Goal: Find specific page/section: Find specific page/section

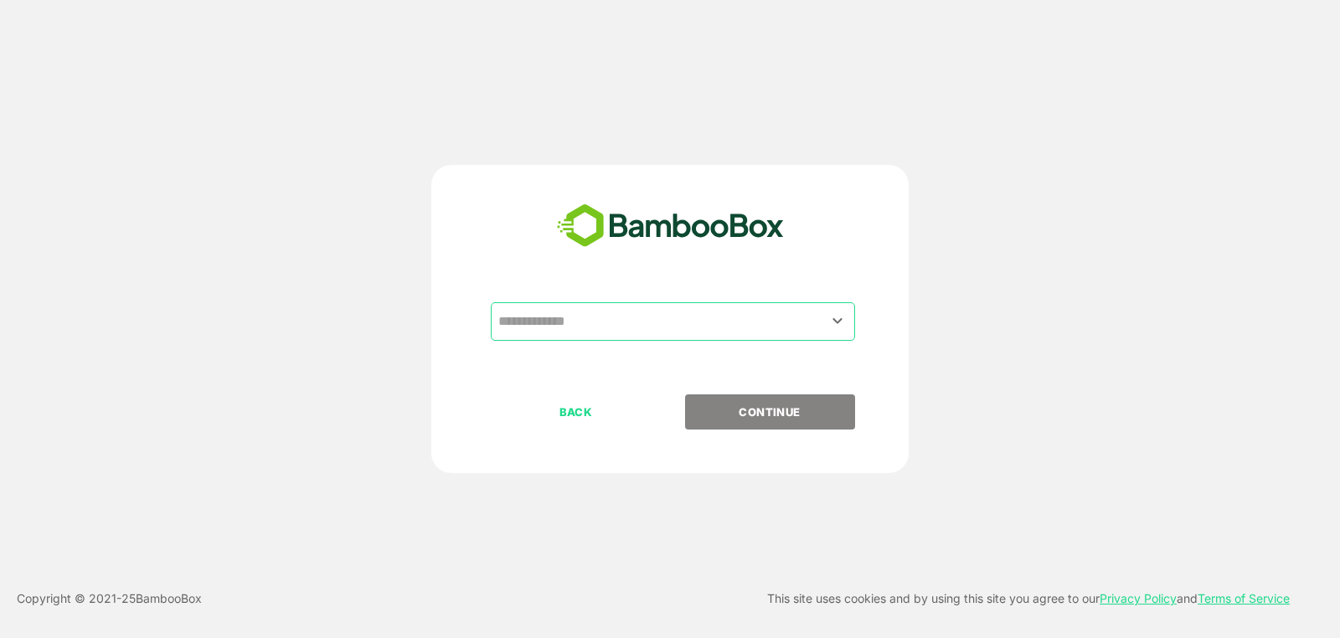
click at [626, 315] on input "text" at bounding box center [673, 322] width 358 height 32
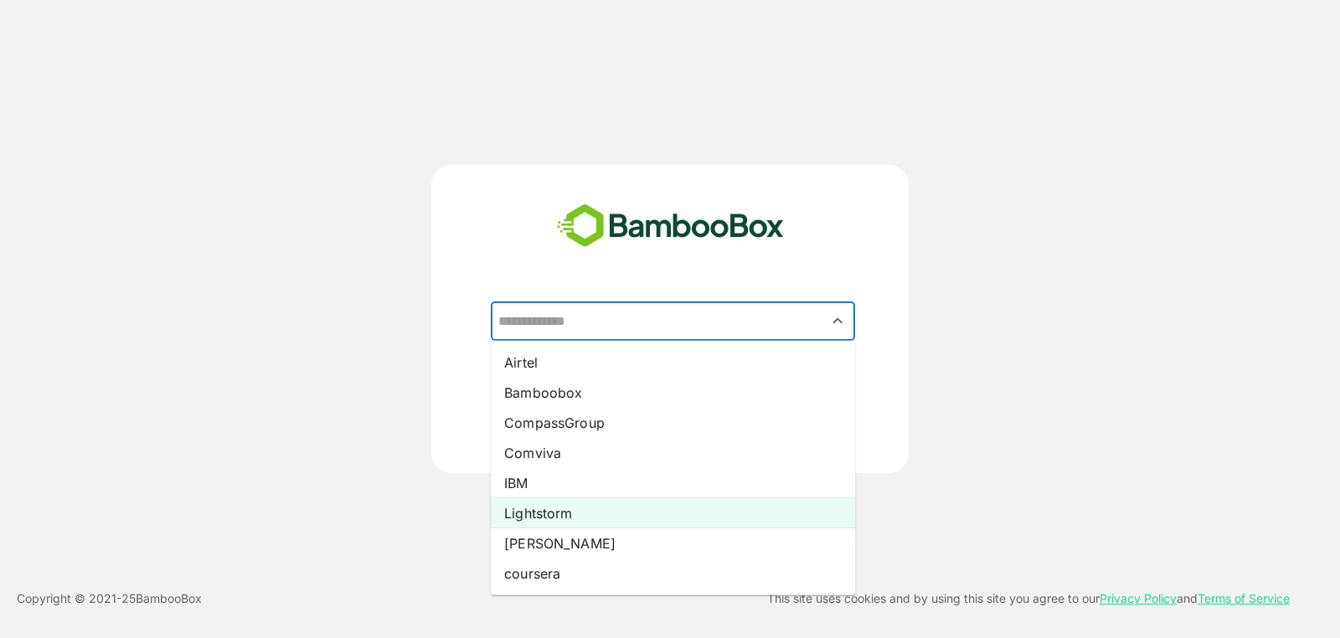
click at [590, 508] on li "Lightstorm" at bounding box center [673, 513] width 364 height 30
type input "**********"
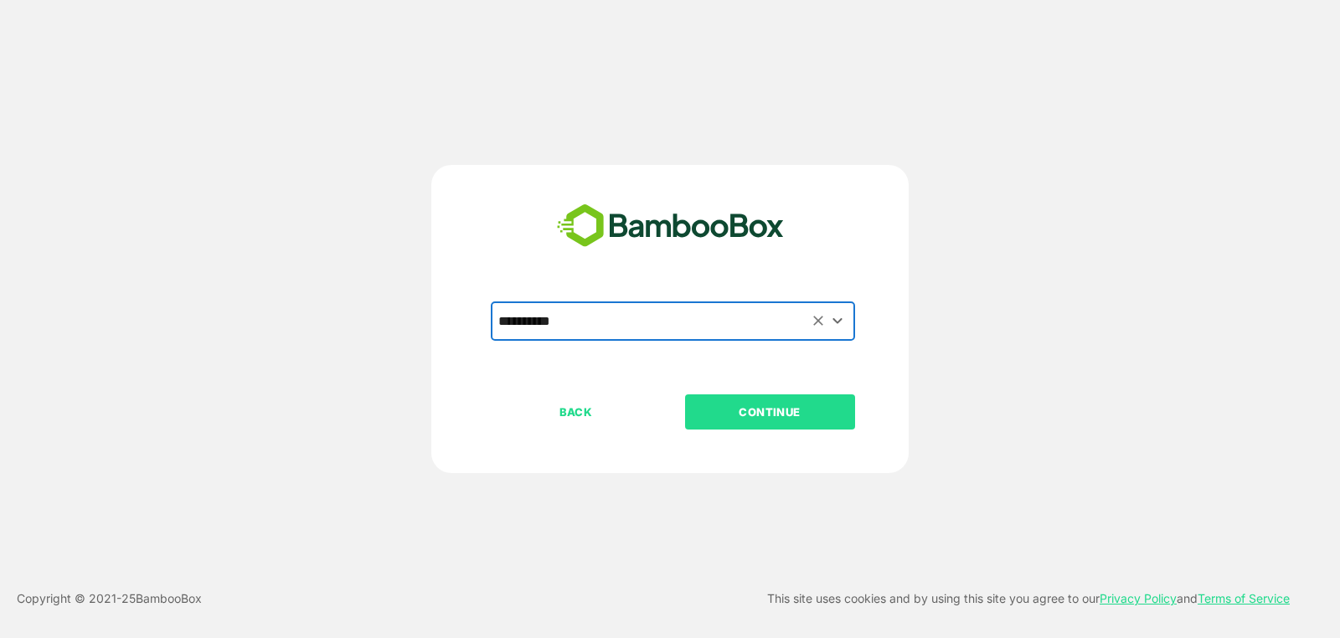
click at [764, 411] on p "CONTINUE" at bounding box center [770, 412] width 168 height 18
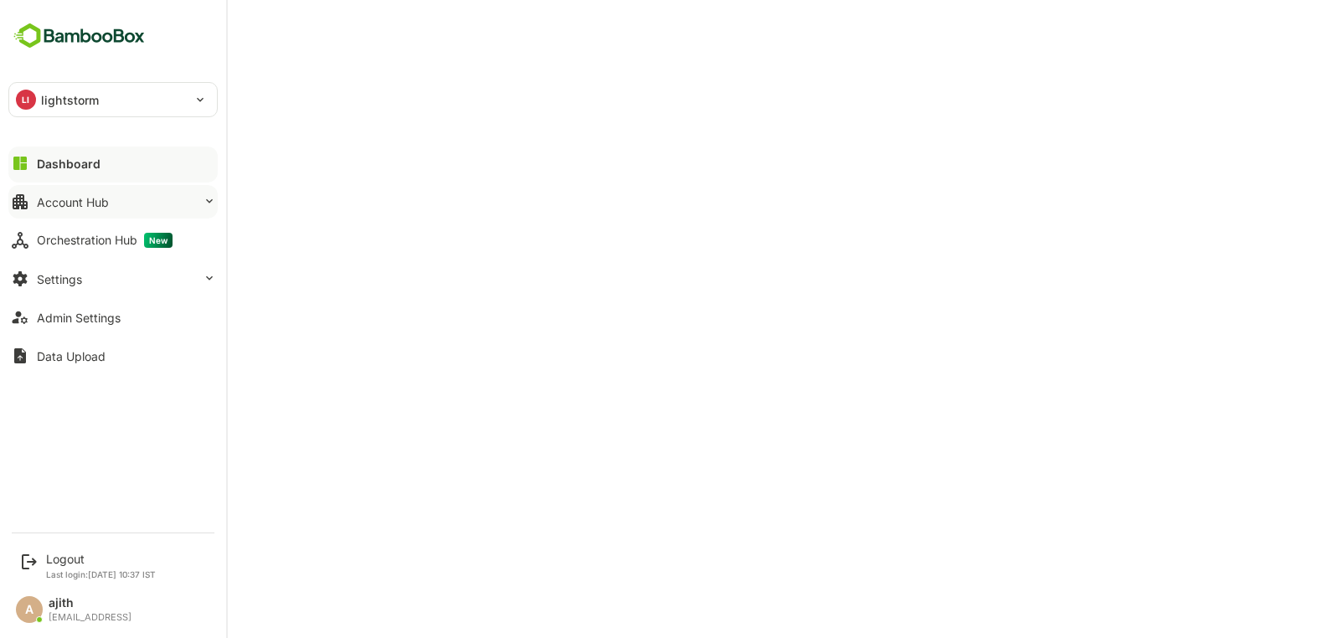
click at [53, 202] on div "Account Hub" at bounding box center [73, 202] width 72 height 14
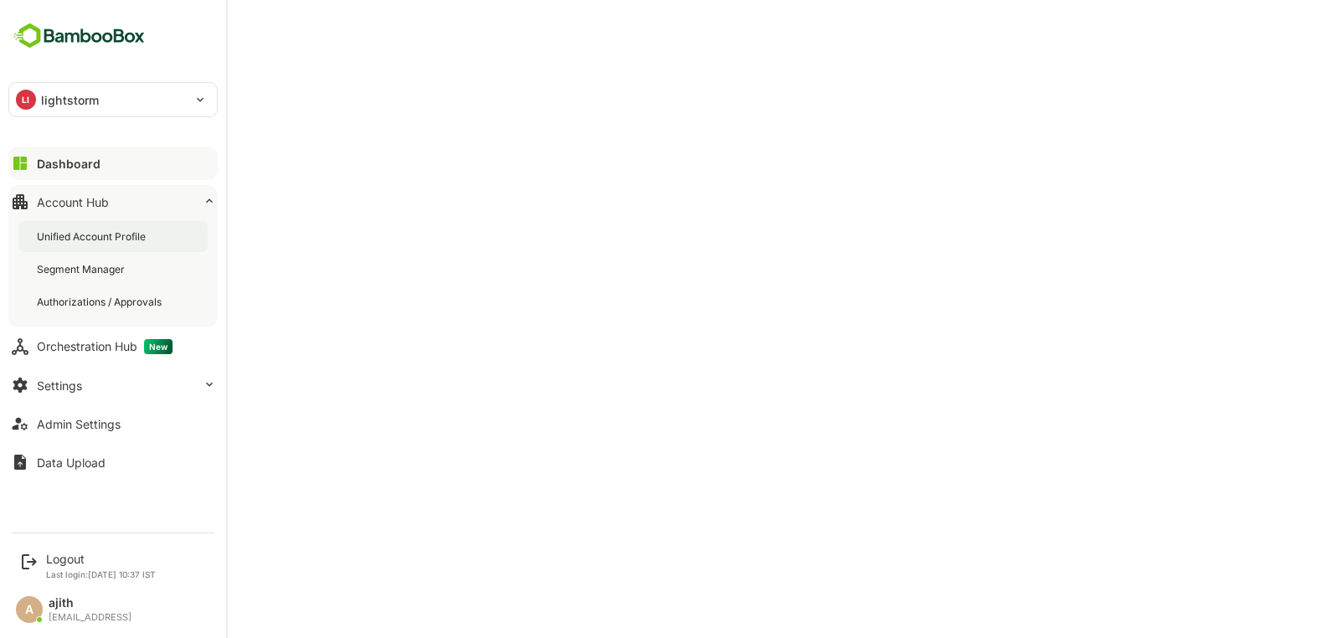
click at [121, 249] on div "Unified Account Profile" at bounding box center [112, 236] width 189 height 31
click at [84, 251] on div "Unified Account Profile Segment Manager Authorizations / Approvals" at bounding box center [112, 269] width 209 height 116
click at [85, 242] on div "Unified Account Profile" at bounding box center [94, 237] width 115 height 14
